Goal: Task Accomplishment & Management: Use online tool/utility

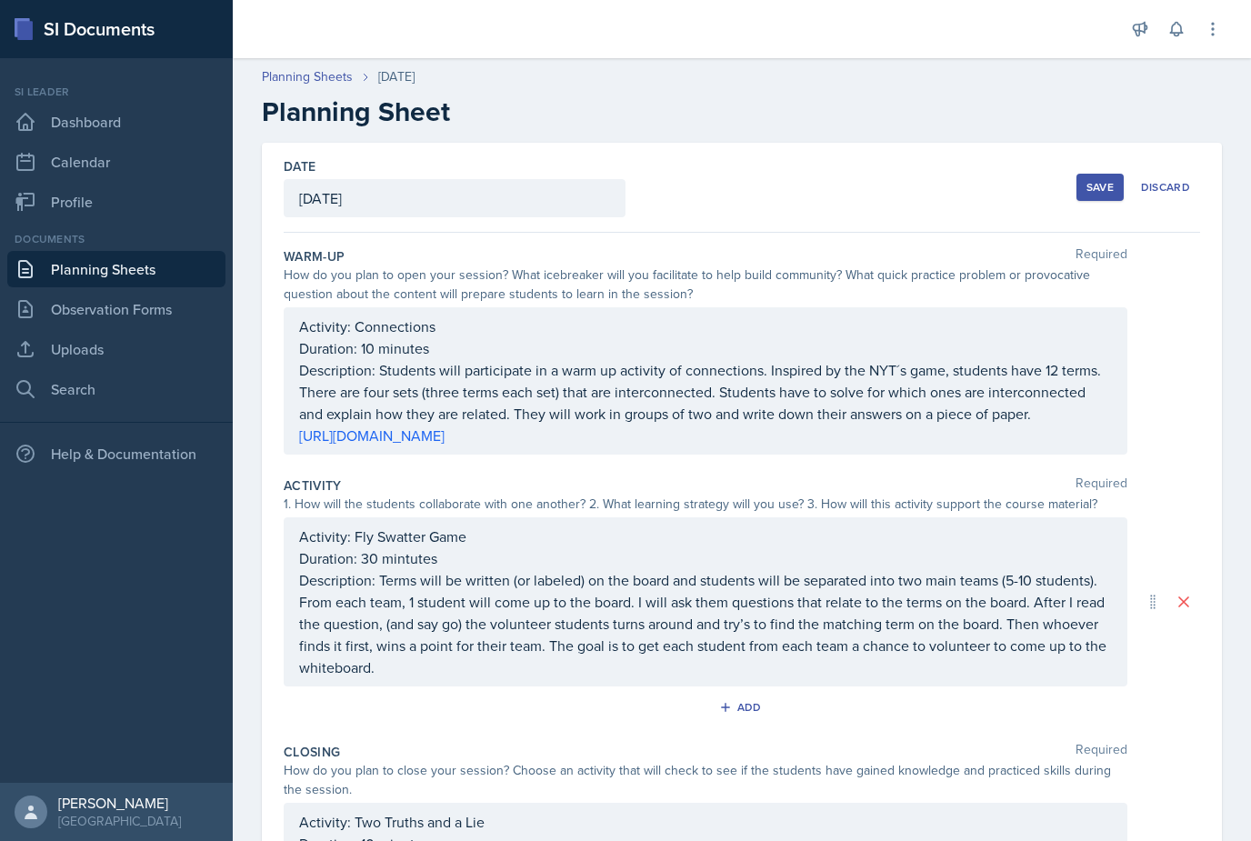
scroll to position [35, 0]
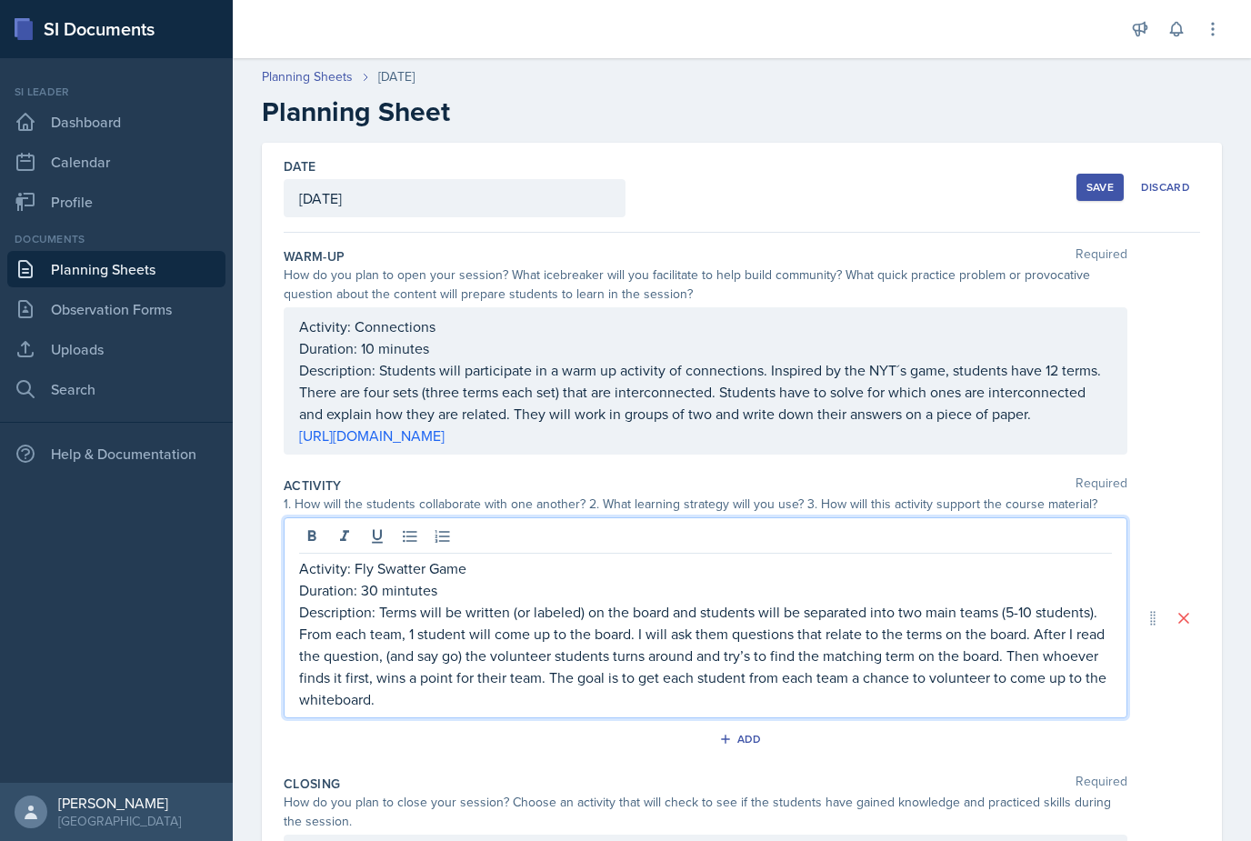
click at [1089, 174] on button "Save" at bounding box center [1099, 187] width 47 height 27
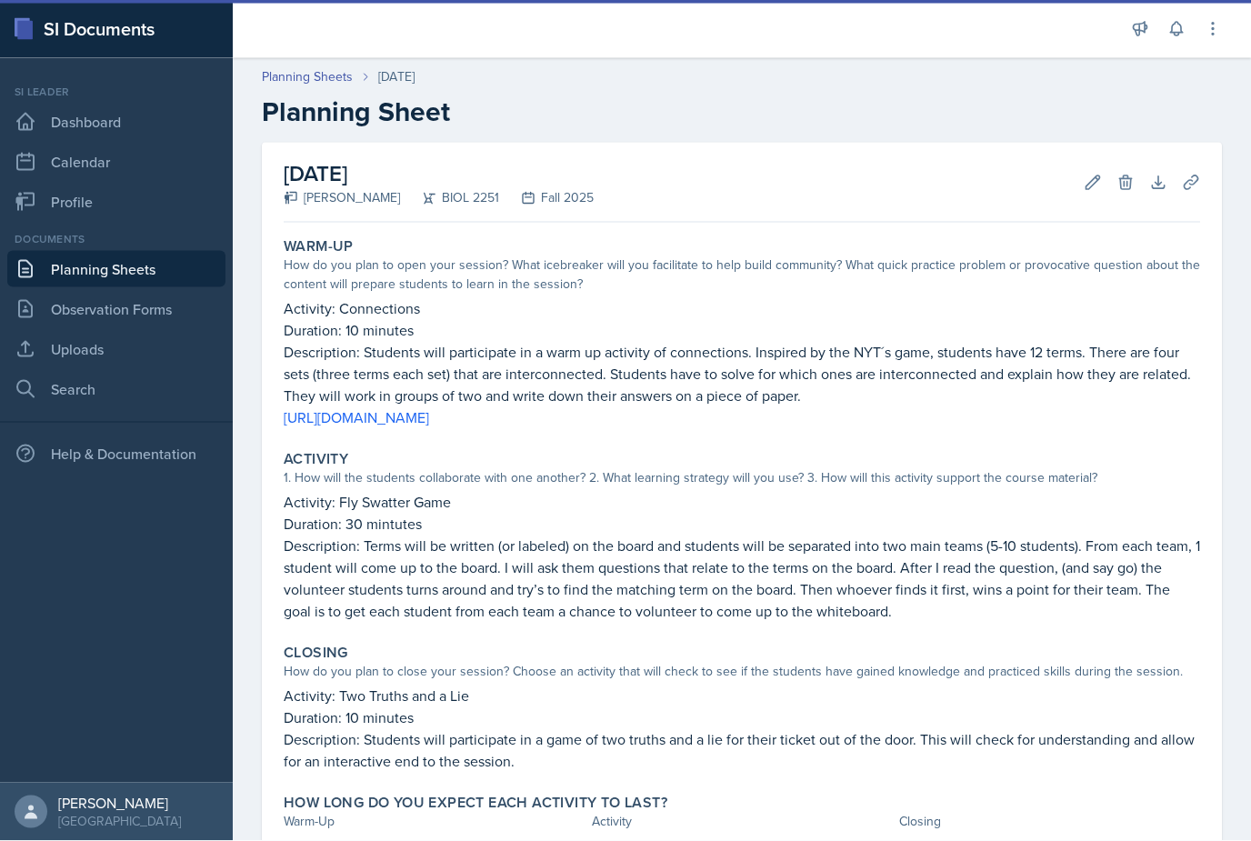
scroll to position [36, 0]
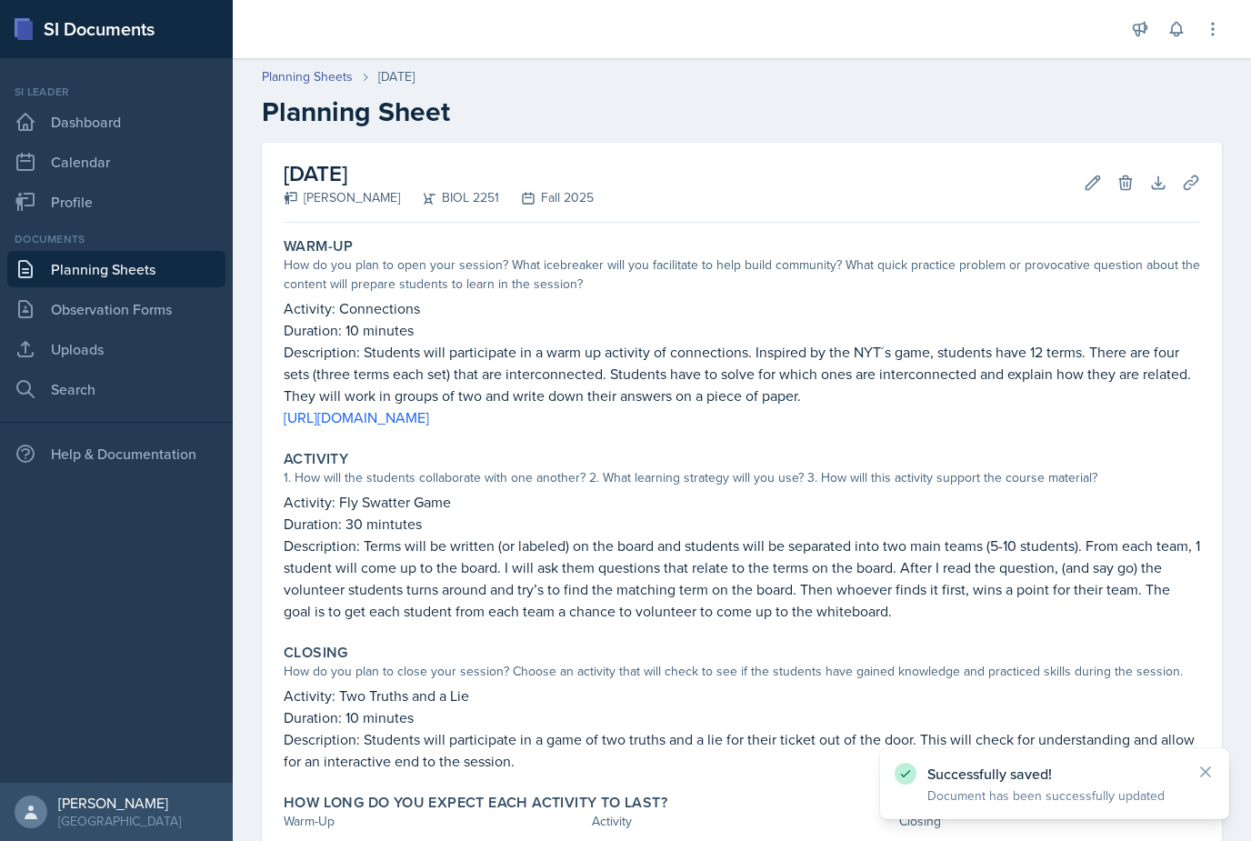
click at [175, 251] on link "Planning Sheets" at bounding box center [116, 269] width 218 height 36
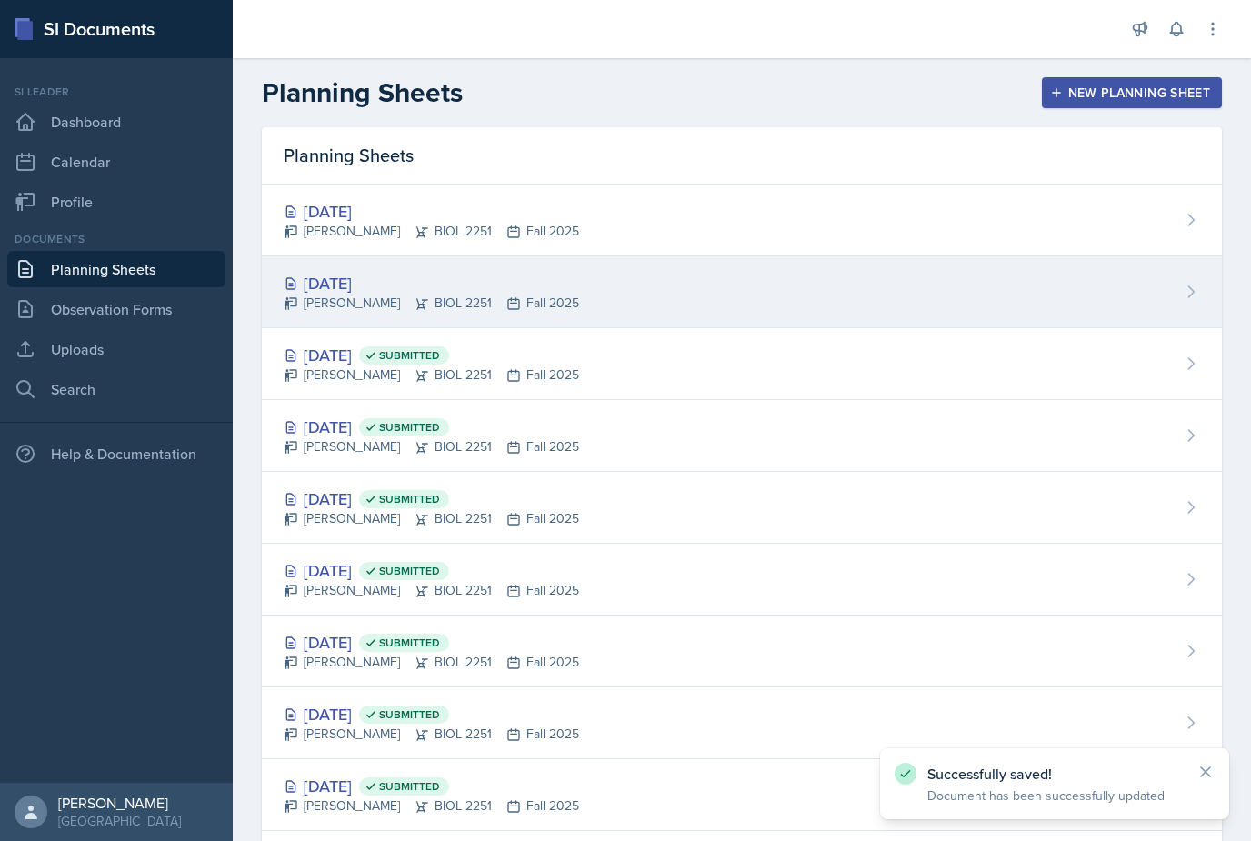
click at [361, 272] on div "[DATE]" at bounding box center [431, 283] width 295 height 25
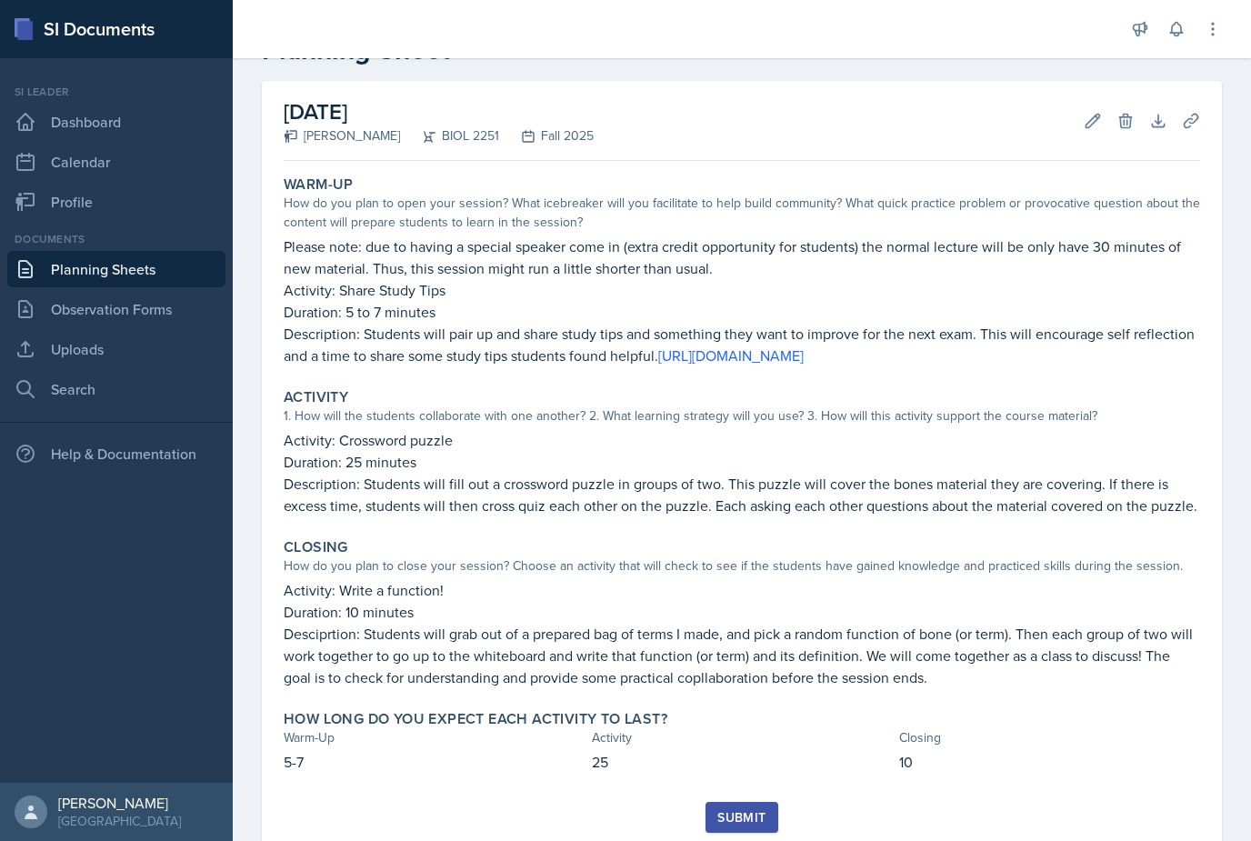
scroll to position [61, 0]
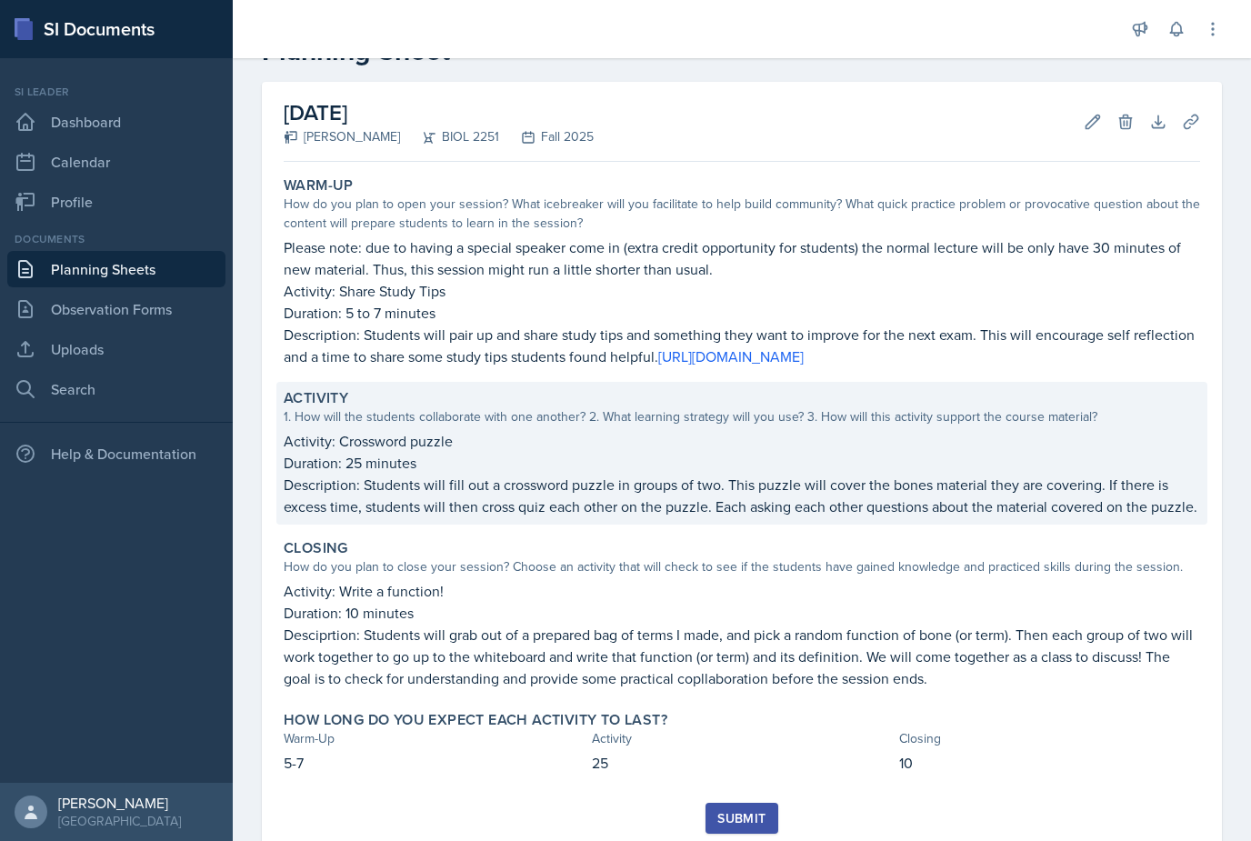
click at [1182, 478] on p "Description: Students will fill out a crossword puzzle in groups of two. This p…" at bounding box center [742, 496] width 916 height 44
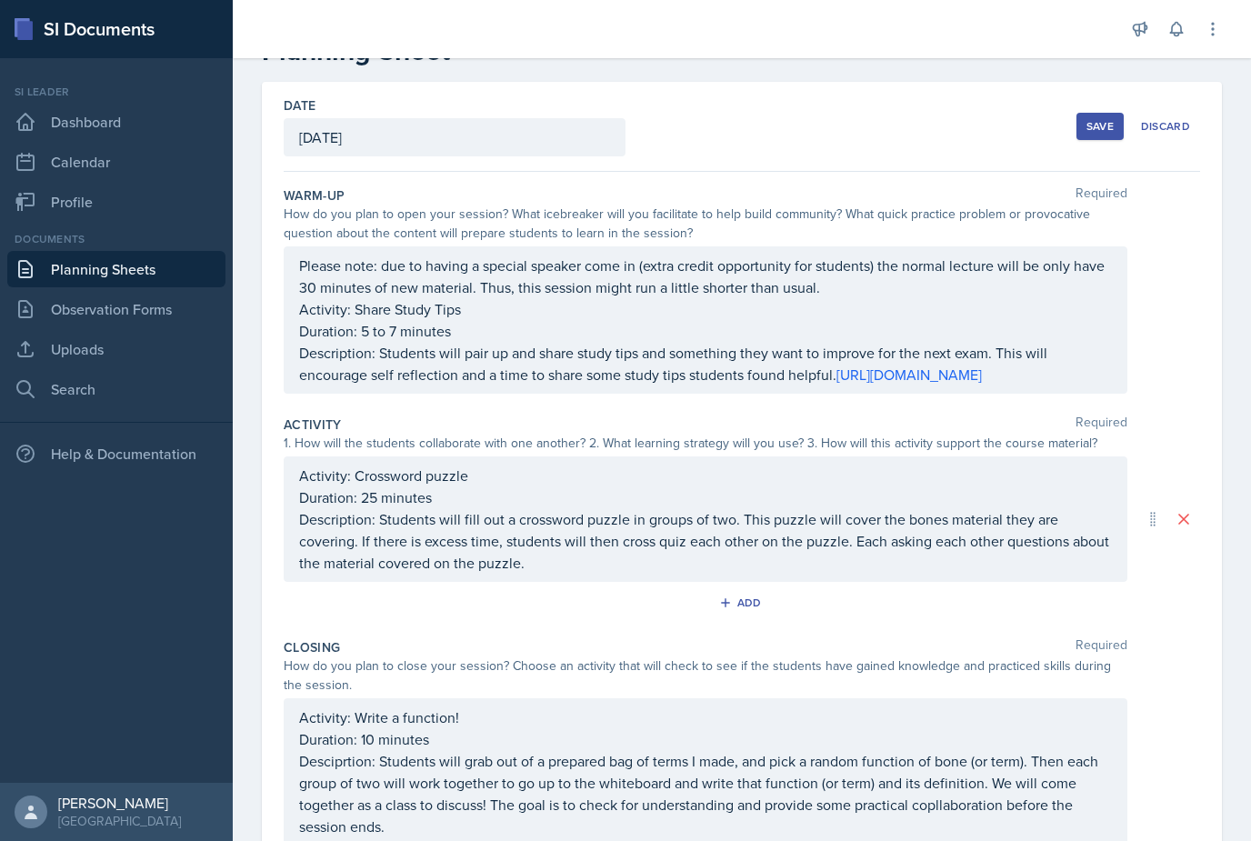
click at [921, 574] on p "Description: Students will fill out a crossword puzzle in groups of two. This p…" at bounding box center [705, 540] width 813 height 65
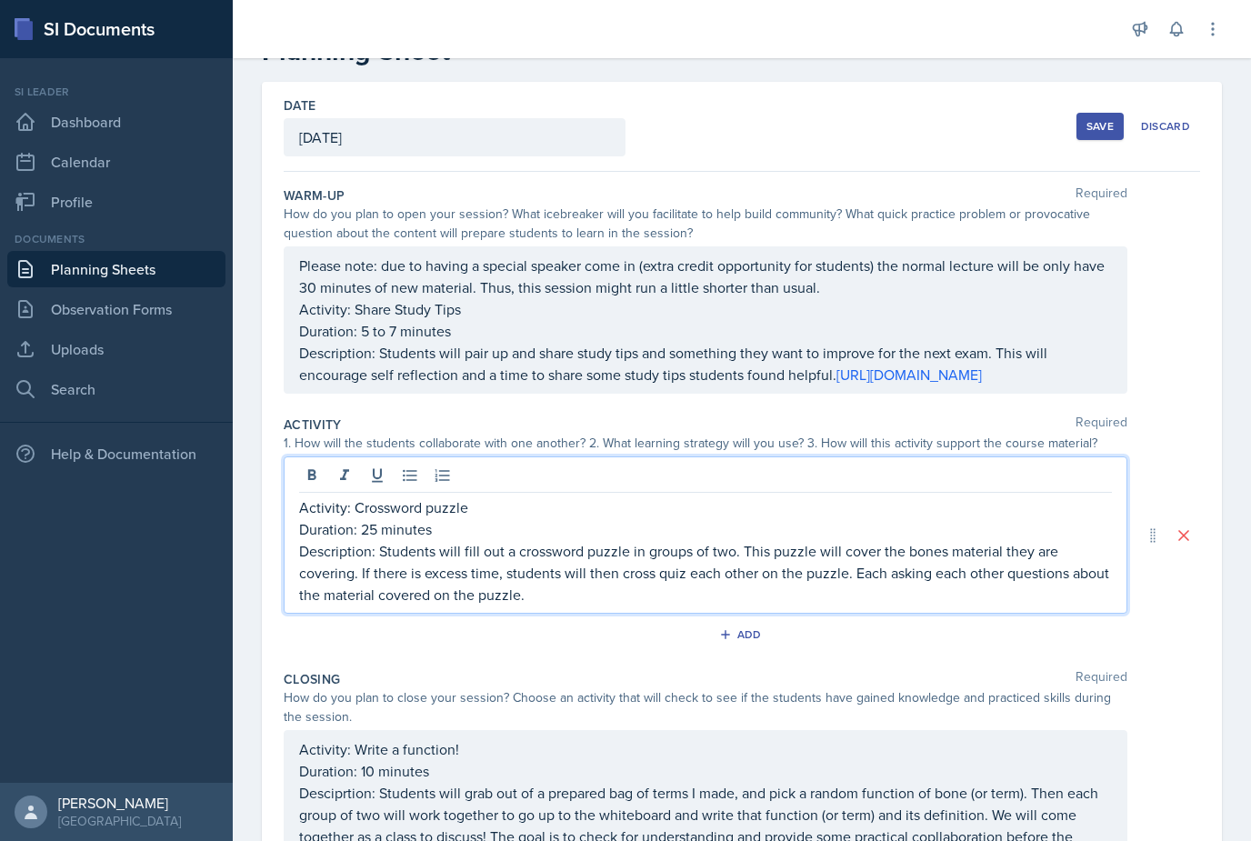
scroll to position [35, 0]
click at [421, 496] on p "Activity: Crossword puzzle" at bounding box center [705, 507] width 813 height 22
click at [424, 496] on p "Activity: Crossword puzzle" at bounding box center [705, 507] width 813 height 22
click at [431, 518] on p "Duration: 25 minutes" at bounding box center [705, 529] width 813 height 22
click at [428, 498] on p "Activity: Word Scarmble" at bounding box center [705, 507] width 813 height 22
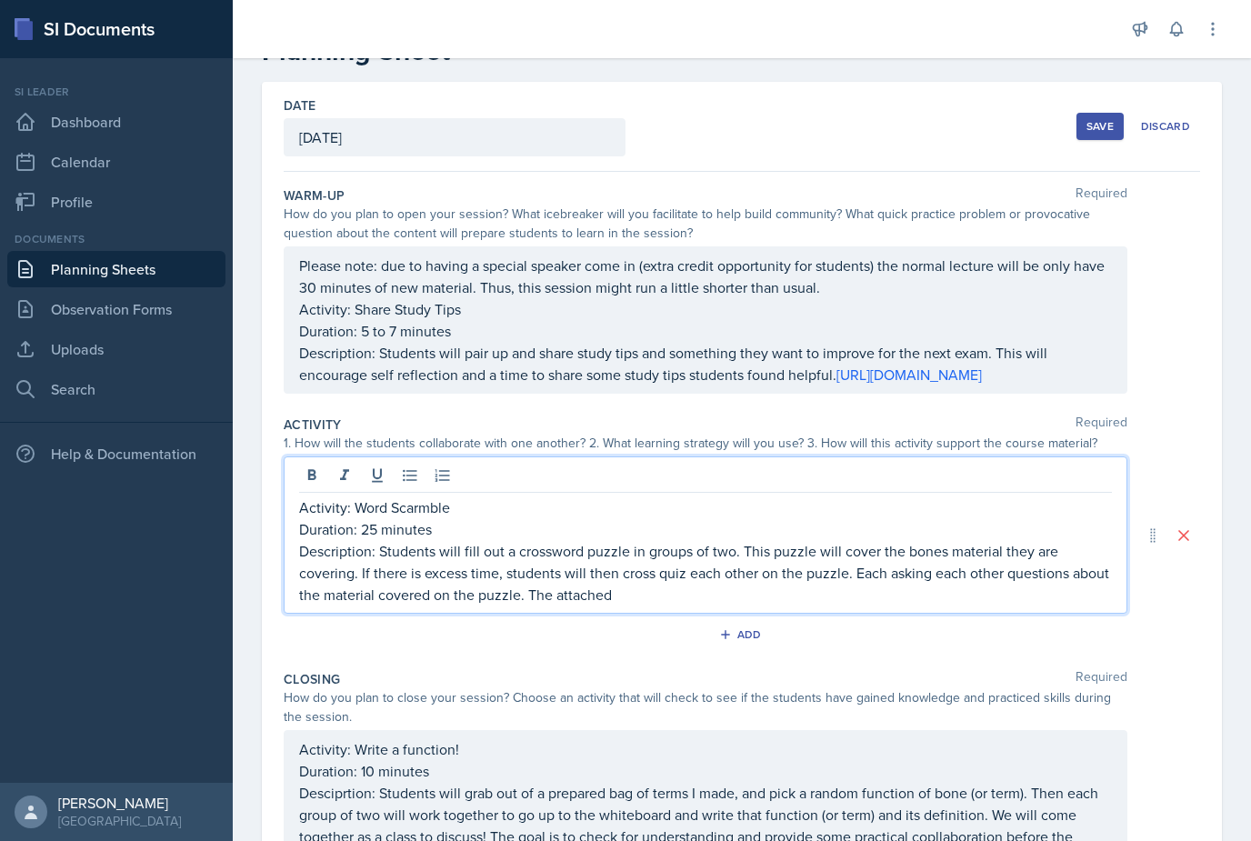
click at [438, 496] on p "Activity: Word Scarmble" at bounding box center [705, 507] width 813 height 22
click at [432, 496] on p "Activity: Word Scarmble" at bounding box center [705, 507] width 813 height 22
click at [445, 500] on p "Activity: Word Scarmble" at bounding box center [705, 507] width 813 height 22
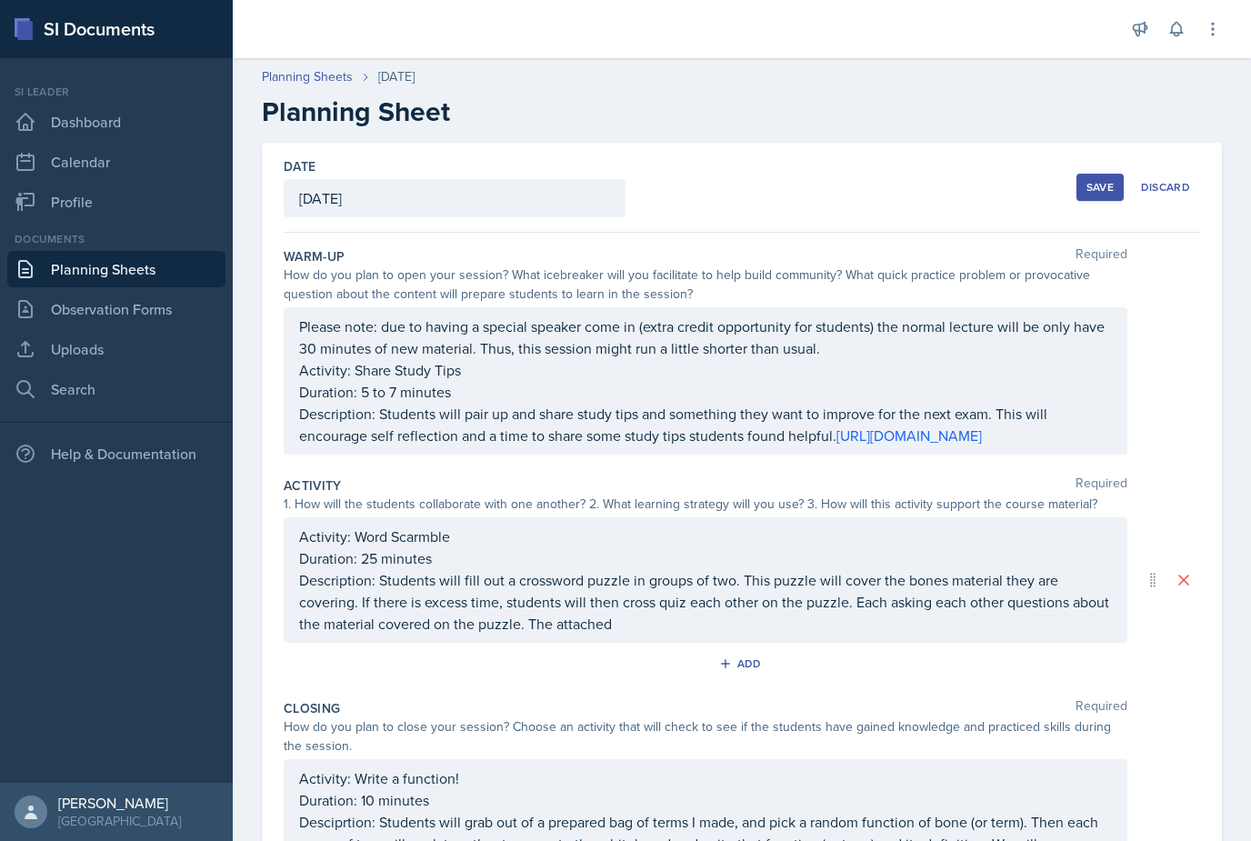
scroll to position [36, 0]
